Goal: Task Accomplishment & Management: Manage account settings

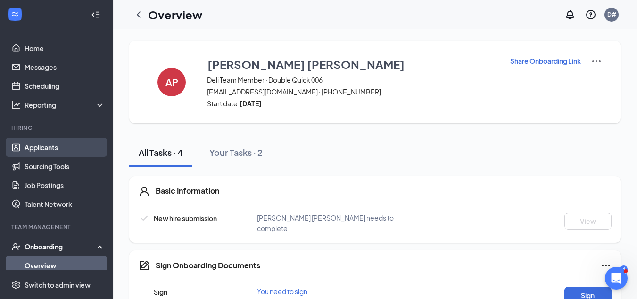
click at [40, 147] on link "Applicants" at bounding box center [65, 147] width 81 height 19
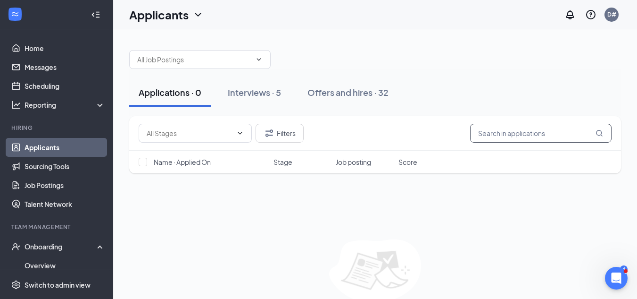
click at [551, 132] on input "text" at bounding box center [541, 133] width 142 height 19
type input "[PERSON_NAME]"
click at [598, 132] on icon "MagnifyingGlass" at bounding box center [600, 133] width 8 height 8
click at [567, 134] on input "[PERSON_NAME]" at bounding box center [541, 133] width 142 height 19
click at [601, 133] on icon "MagnifyingGlass" at bounding box center [600, 133] width 8 height 8
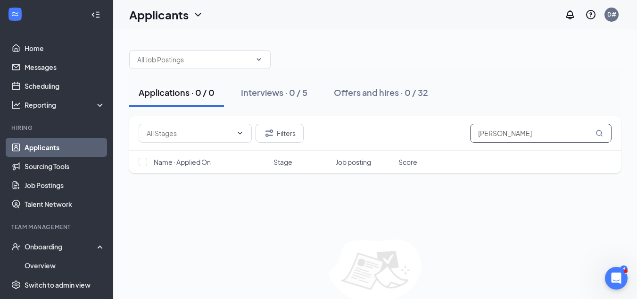
click at [601, 133] on icon "MagnifyingGlass" at bounding box center [600, 133] width 8 height 8
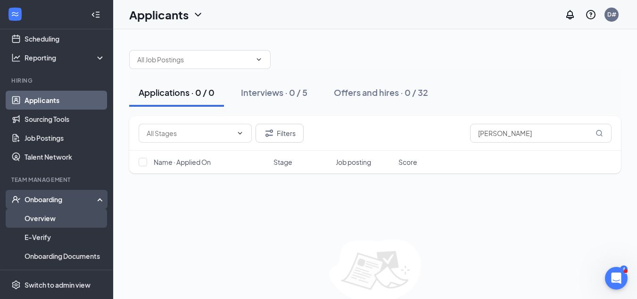
click at [44, 218] on link "Overview" at bounding box center [65, 218] width 81 height 19
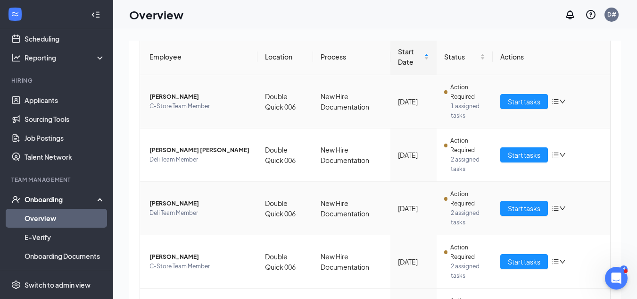
scroll to position [142, 0]
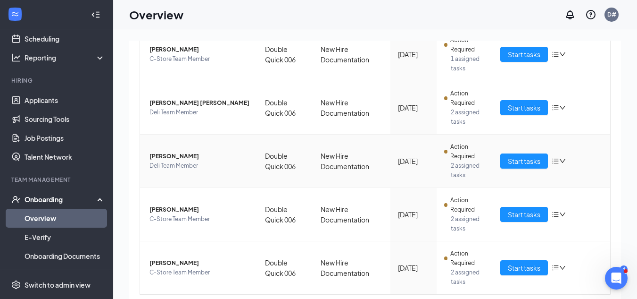
click at [181, 154] on span "[PERSON_NAME]" at bounding box center [200, 155] width 100 height 9
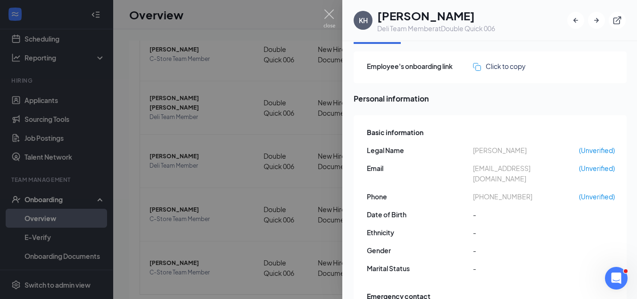
scroll to position [47, 0]
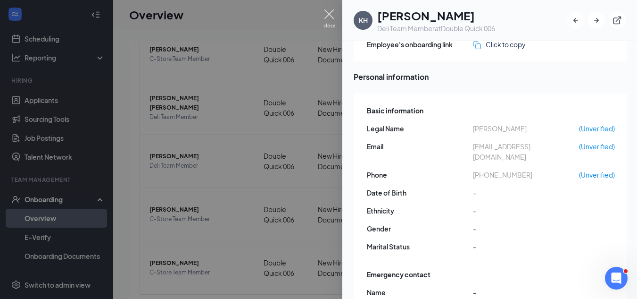
click at [328, 14] on img at bounding box center [330, 18] width 12 height 18
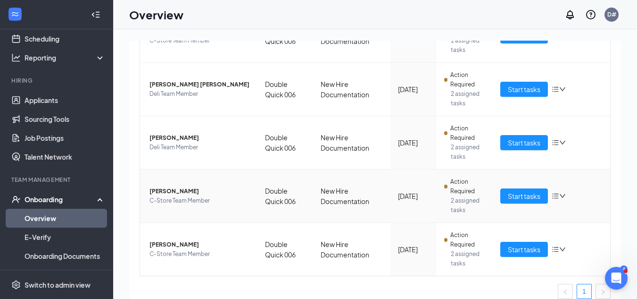
scroll to position [170, 0]
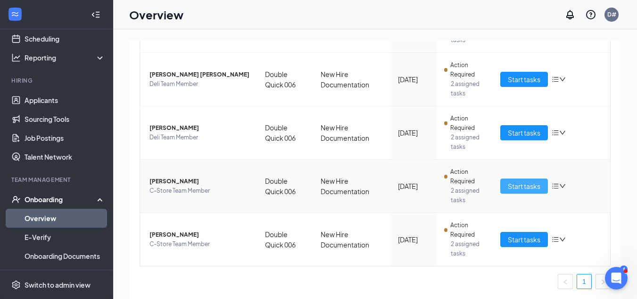
click at [531, 190] on span "Start tasks" at bounding box center [524, 186] width 33 height 10
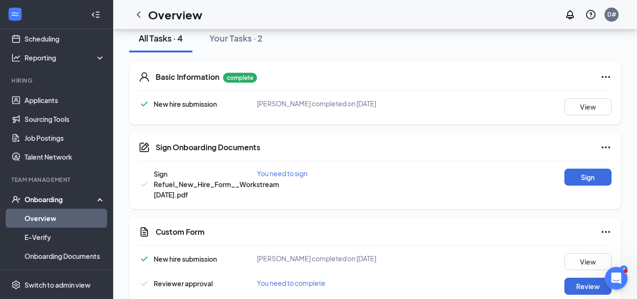
scroll to position [131, 0]
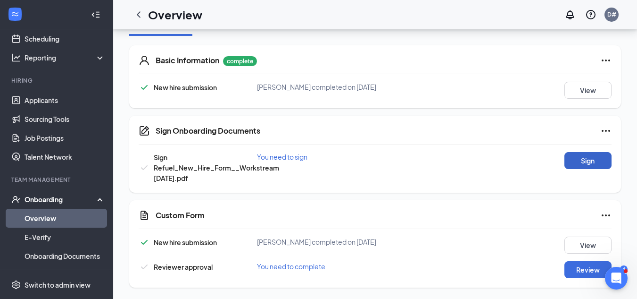
click at [571, 165] on button "Sign" at bounding box center [588, 160] width 47 height 17
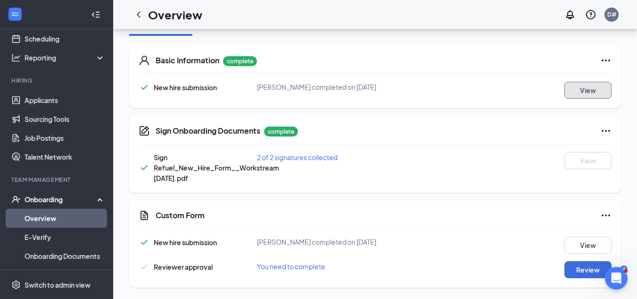
click at [599, 92] on button "View" at bounding box center [588, 90] width 47 height 17
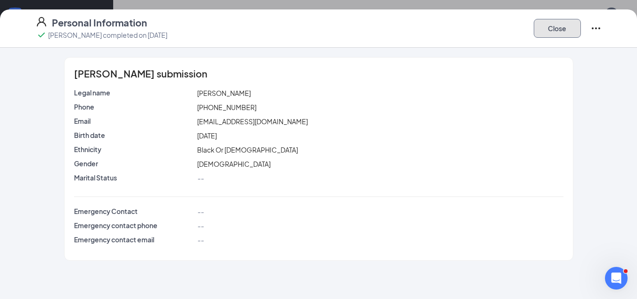
click at [558, 33] on button "Close" at bounding box center [557, 28] width 47 height 19
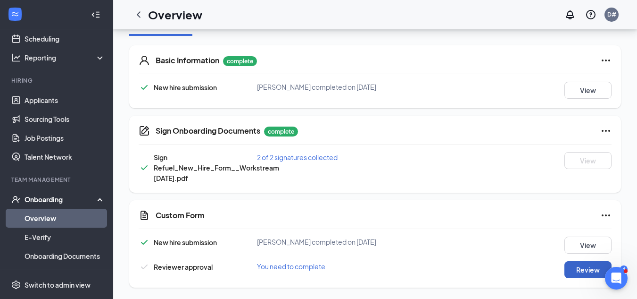
click at [588, 268] on button "Review" at bounding box center [588, 269] width 47 height 17
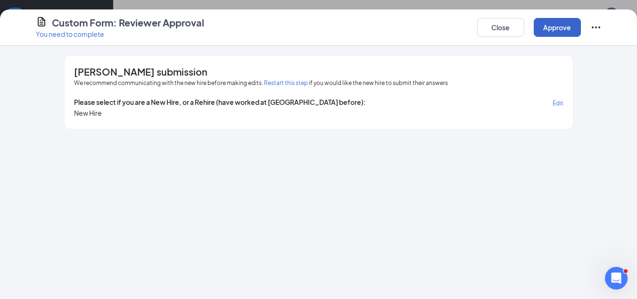
click at [558, 33] on button "Approve" at bounding box center [557, 27] width 47 height 19
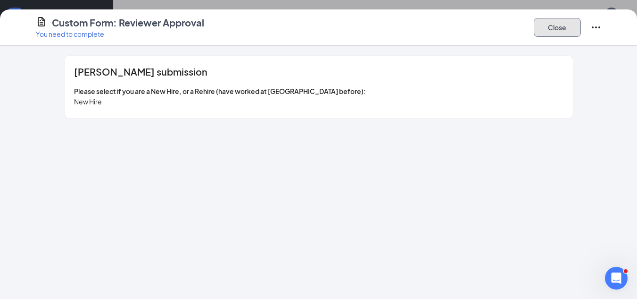
click at [560, 25] on button "Close" at bounding box center [557, 27] width 47 height 19
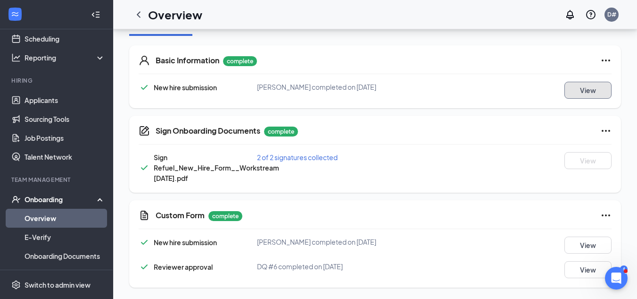
click at [598, 96] on button "View" at bounding box center [588, 90] width 47 height 17
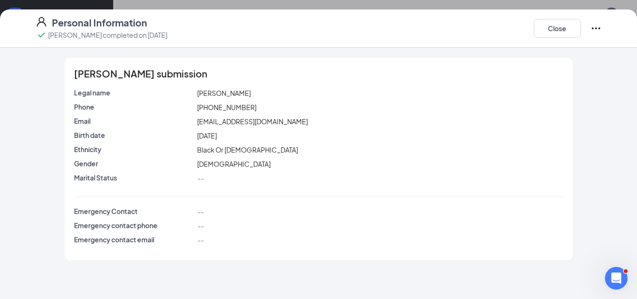
scroll to position [36, 0]
click at [593, 28] on icon "Ellipses" at bounding box center [596, 28] width 8 height 2
click at [466, 31] on div "Personal Information [PERSON_NAME] completed on [DATE] Close" at bounding box center [319, 28] width 604 height 25
click at [544, 28] on button "Close" at bounding box center [557, 28] width 47 height 19
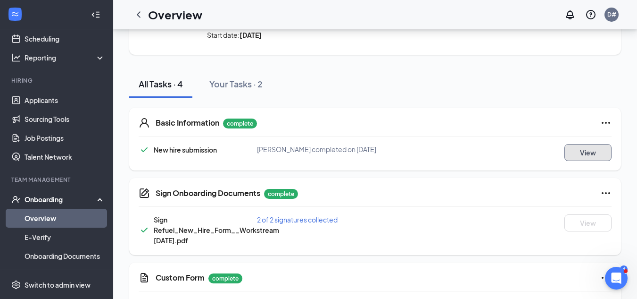
scroll to position [0, 0]
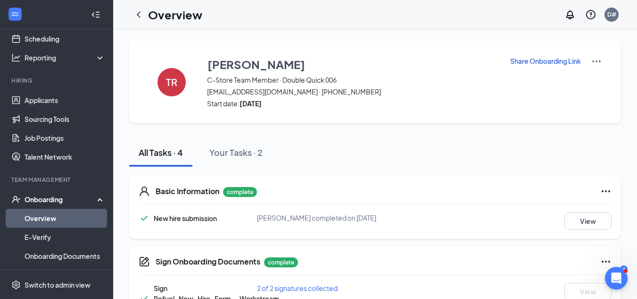
click at [36, 201] on div "Onboarding" at bounding box center [61, 198] width 73 height 9
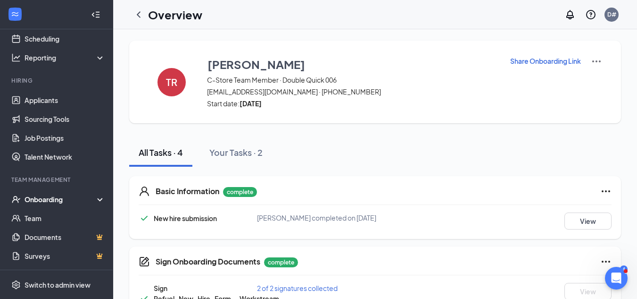
click at [47, 198] on div "Onboarding" at bounding box center [61, 198] width 73 height 9
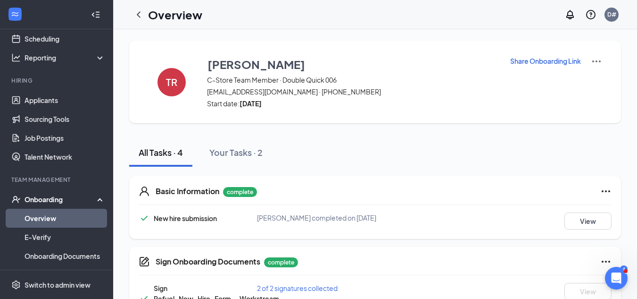
click at [47, 218] on link "Overview" at bounding box center [65, 218] width 81 height 19
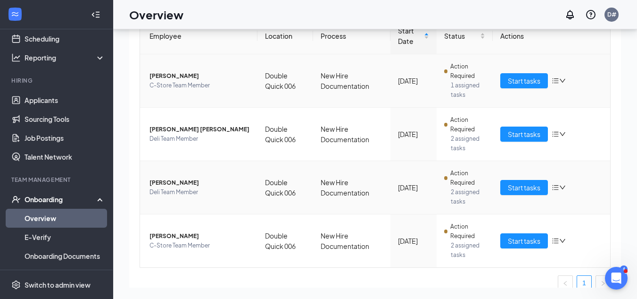
scroll to position [94, 0]
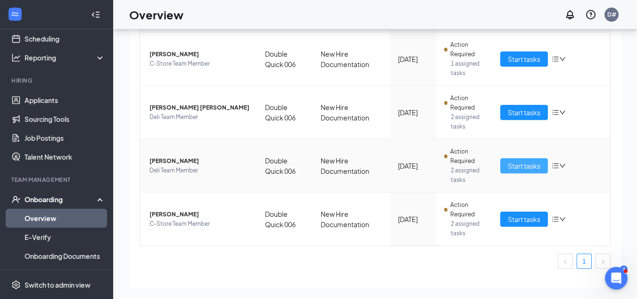
click at [524, 166] on span "Start tasks" at bounding box center [524, 165] width 33 height 10
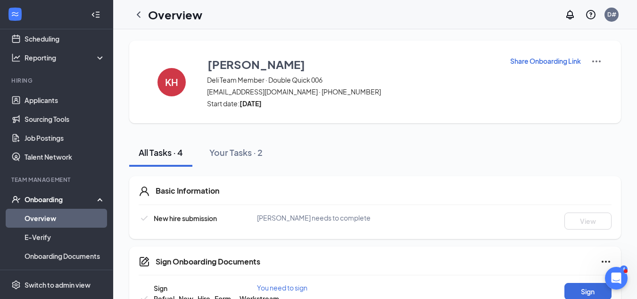
click at [44, 199] on div "Onboarding" at bounding box center [61, 198] width 73 height 9
